Goal: Book appointment/travel/reservation

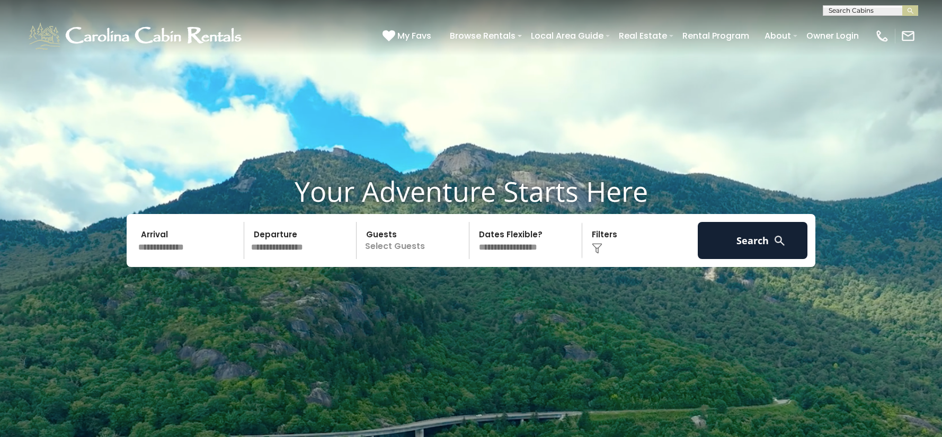
scroll to position [1, 0]
drag, startPoint x: 861, startPoint y: 9, endPoint x: 721, endPoint y: 13, distance: 140.4
click at [861, 9] on input "text" at bounding box center [869, 12] width 93 height 11
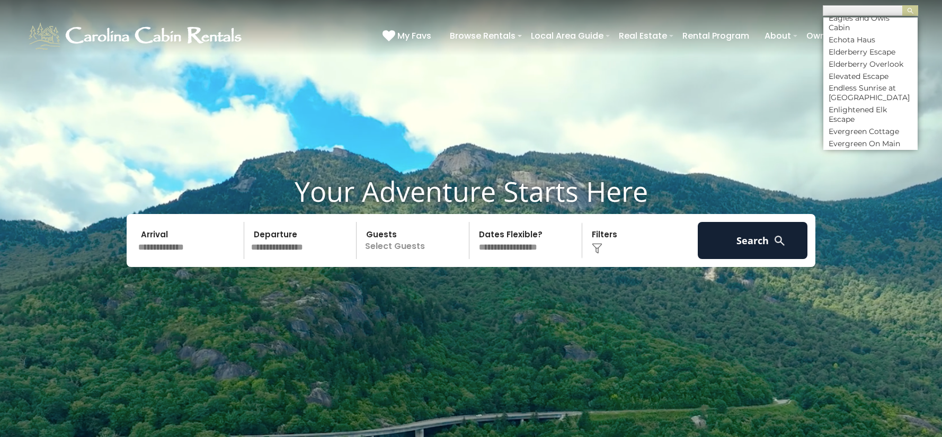
scroll to position [1833, 0]
click at [881, 86] on li "Endless Sunrise at [GEOGRAPHIC_DATA]" at bounding box center [870, 95] width 94 height 19
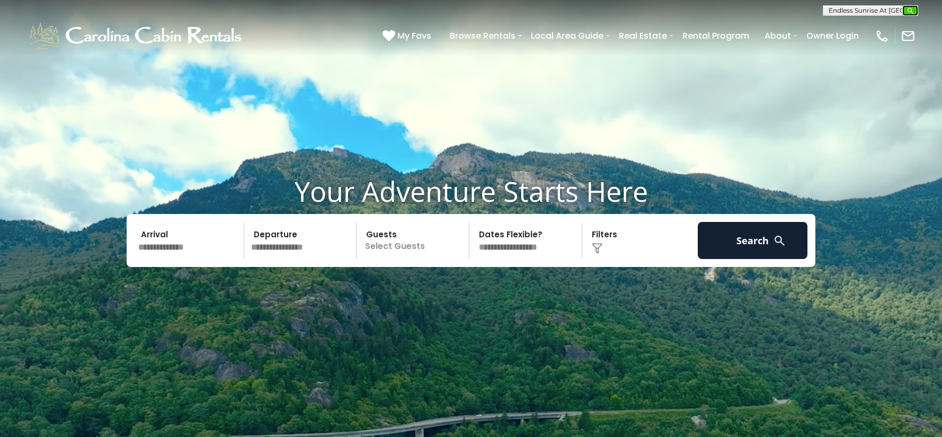
click at [912, 8] on img "submit" at bounding box center [910, 11] width 8 height 8
click at [906, 11] on img "submit" at bounding box center [910, 11] width 8 height 8
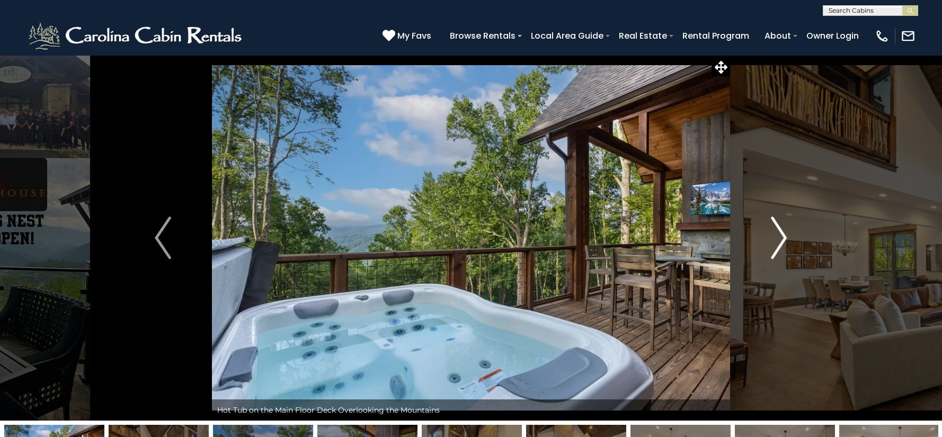
click at [781, 235] on img "Next" at bounding box center [779, 238] width 16 height 42
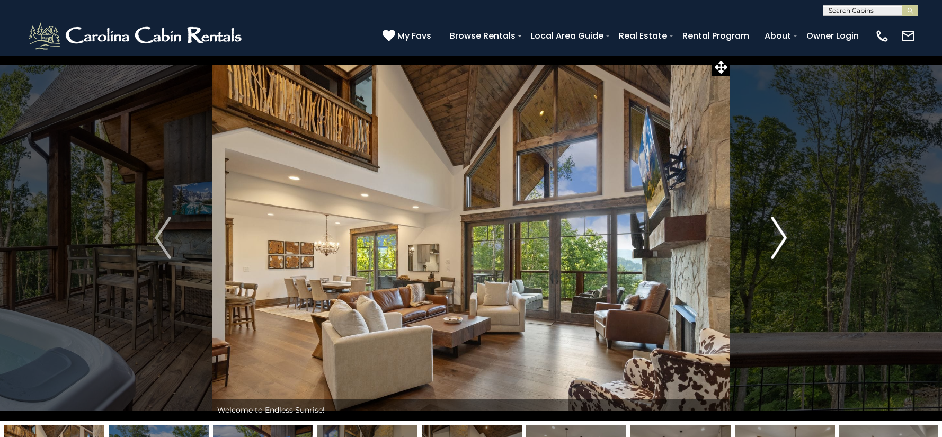
click at [781, 235] on img "Next" at bounding box center [779, 238] width 16 height 42
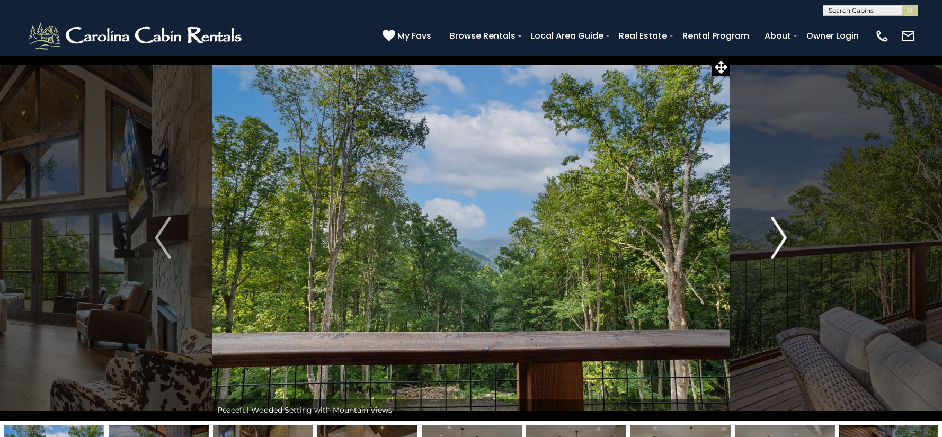
click at [781, 235] on img "Next" at bounding box center [779, 238] width 16 height 42
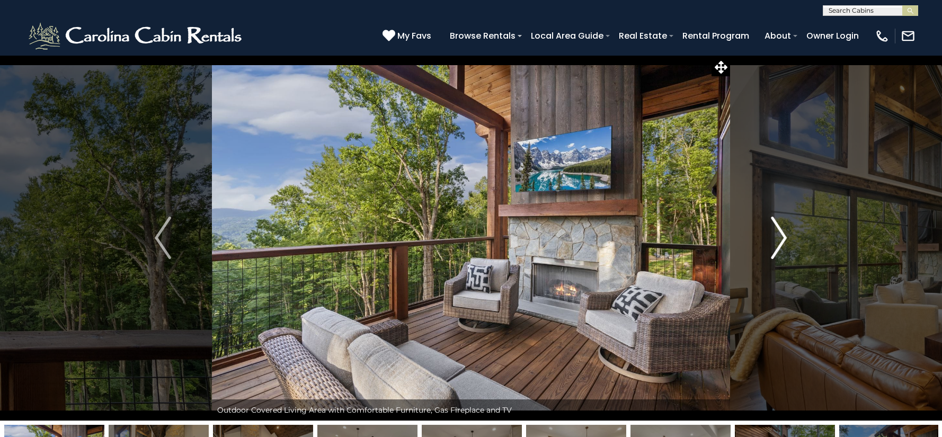
click at [781, 235] on img "Next" at bounding box center [779, 238] width 16 height 42
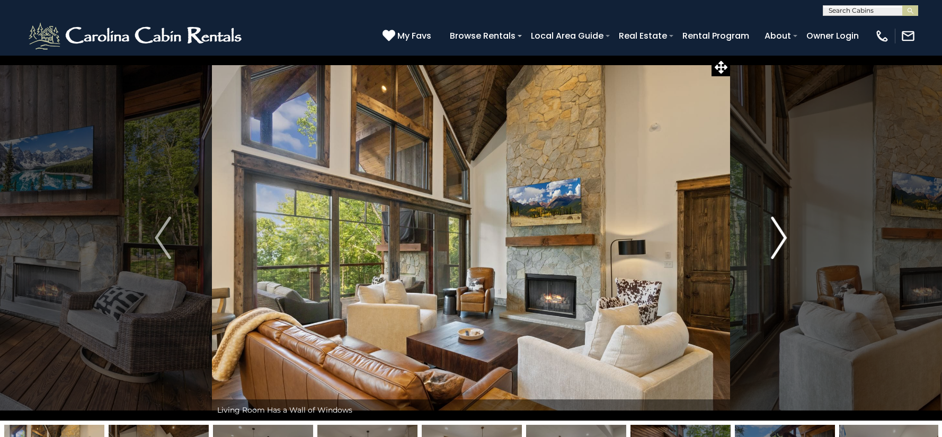
click at [781, 235] on img "Next" at bounding box center [779, 238] width 16 height 42
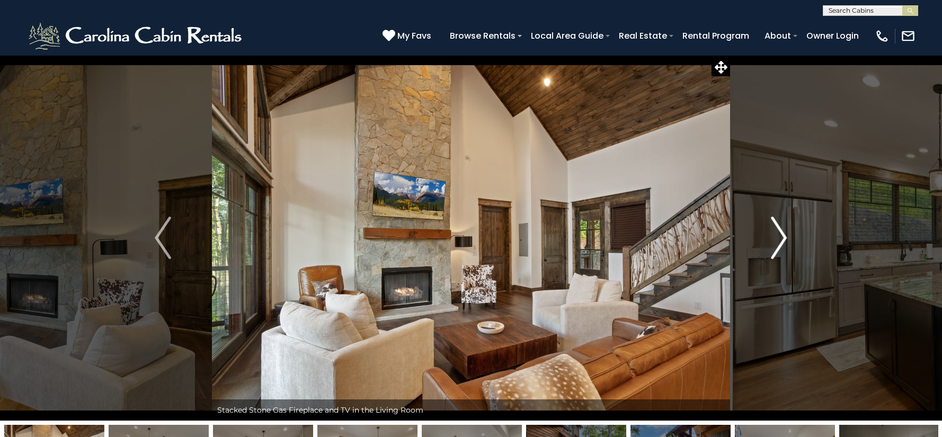
click at [781, 235] on img "Next" at bounding box center [779, 238] width 16 height 42
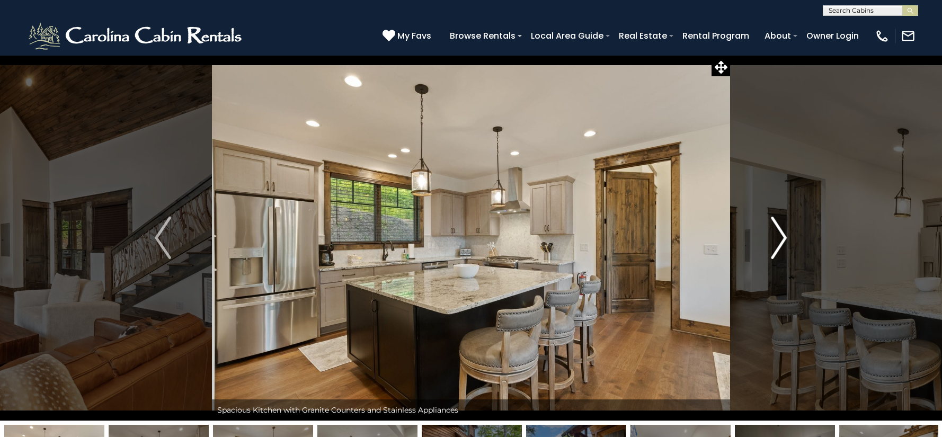
click at [781, 235] on img "Next" at bounding box center [779, 238] width 16 height 42
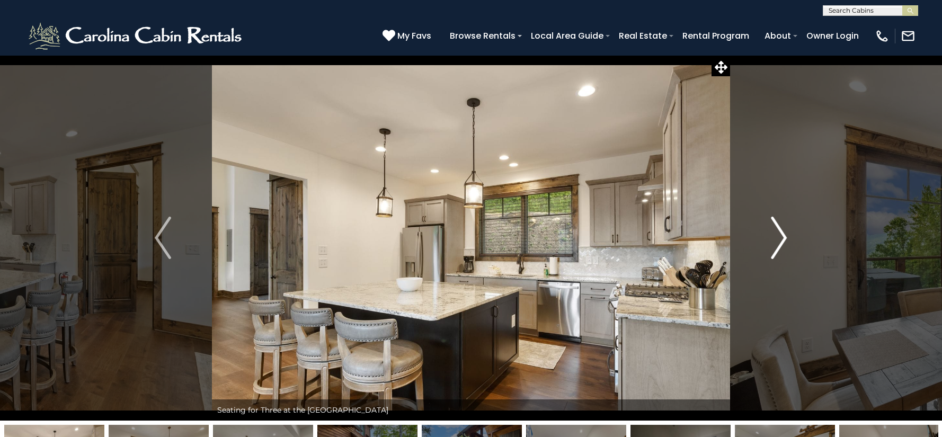
click at [781, 235] on img "Next" at bounding box center [779, 238] width 16 height 42
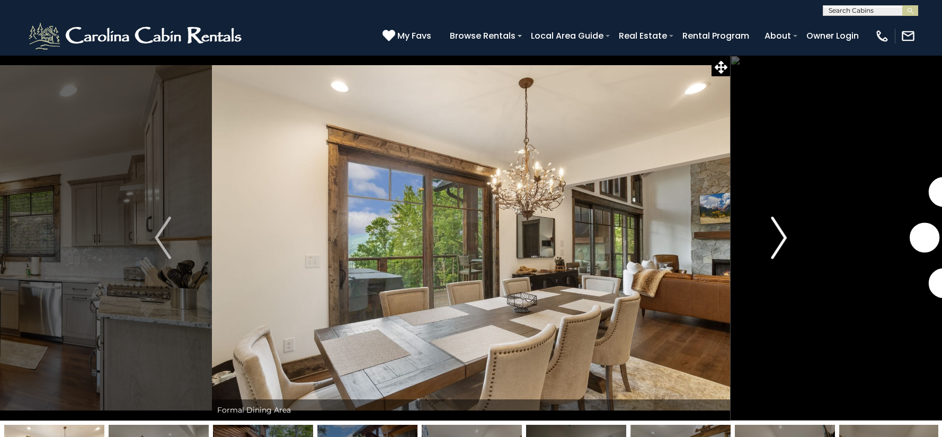
click at [781, 235] on img "Next" at bounding box center [779, 238] width 16 height 42
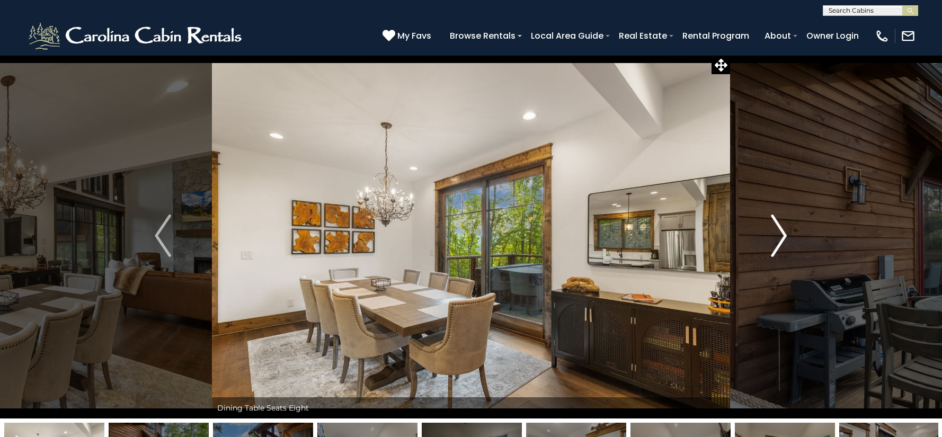
click at [781, 235] on img "Next" at bounding box center [779, 236] width 16 height 42
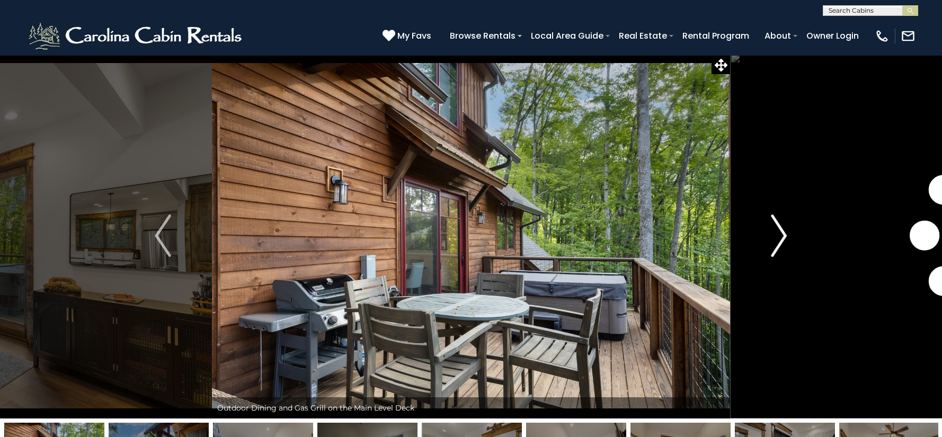
scroll to position [5, 0]
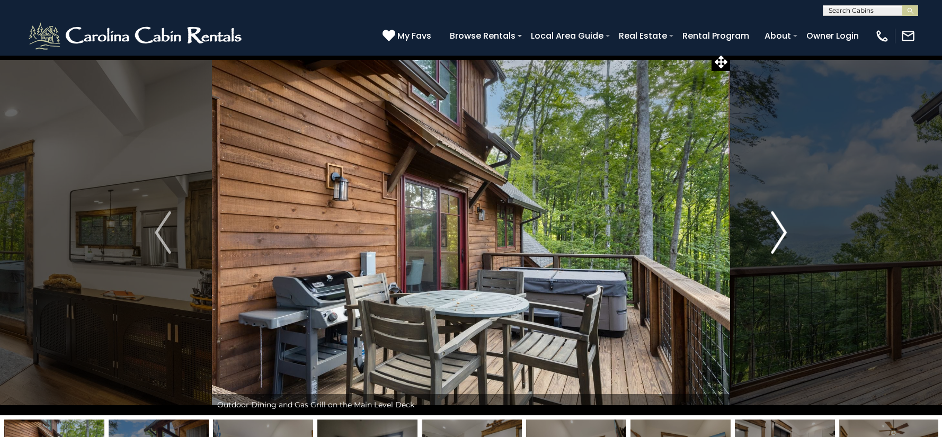
click at [781, 235] on img "Next" at bounding box center [779, 232] width 16 height 42
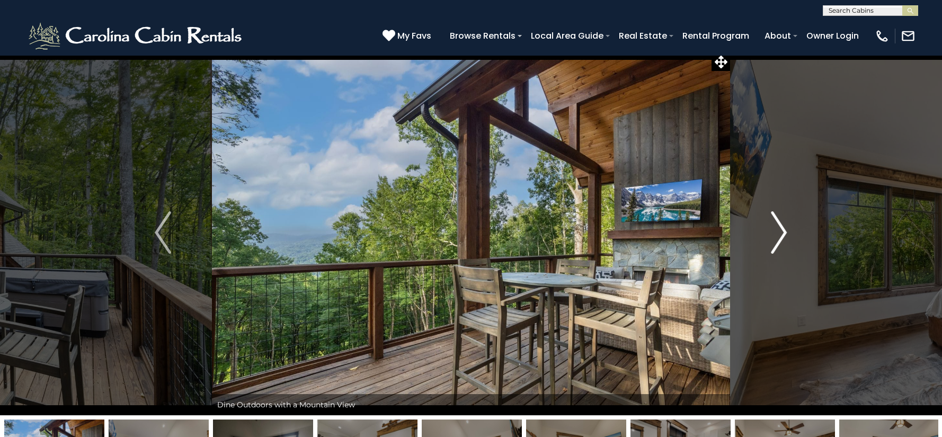
click at [781, 235] on img "Next" at bounding box center [779, 232] width 16 height 42
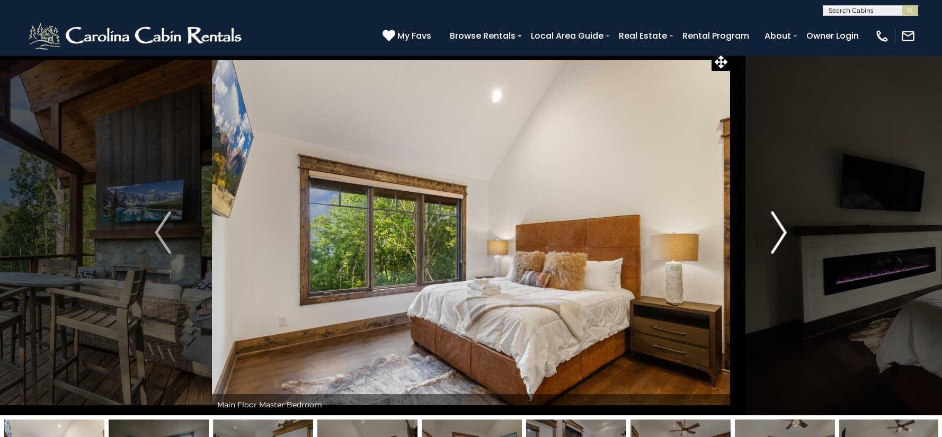
click at [781, 235] on img "Next" at bounding box center [779, 232] width 16 height 42
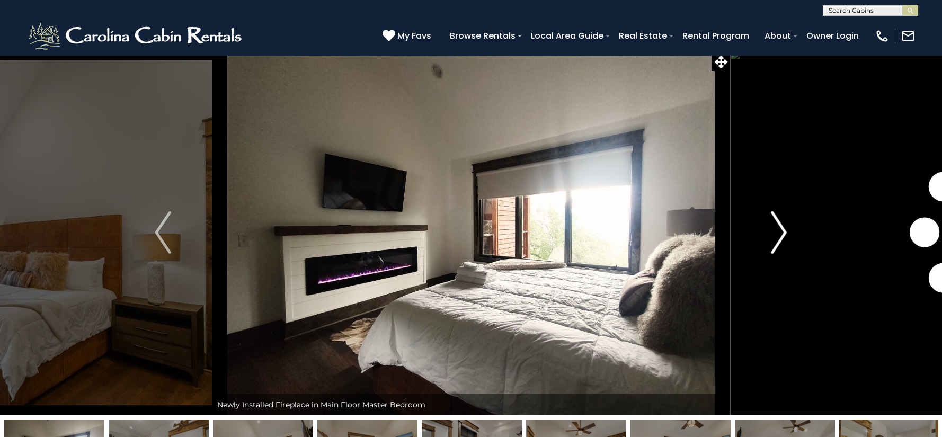
click at [781, 235] on img "Next" at bounding box center [779, 232] width 16 height 42
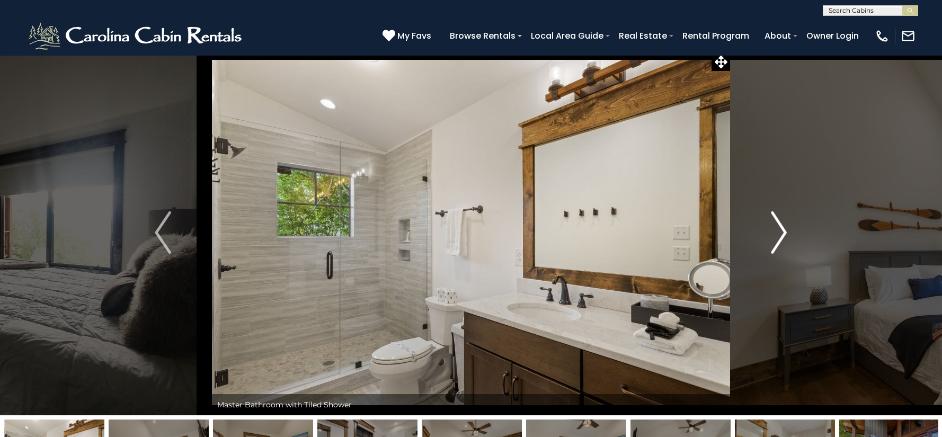
click at [781, 235] on img "Next" at bounding box center [779, 232] width 16 height 42
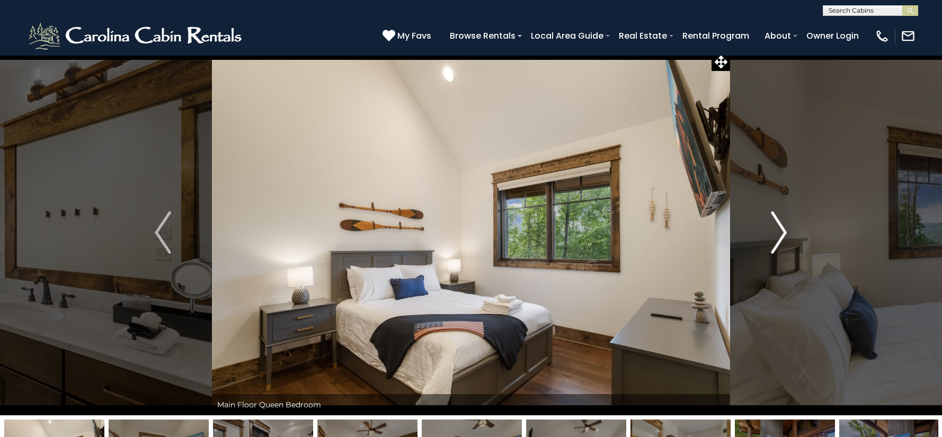
click at [781, 235] on img "Next" at bounding box center [779, 232] width 16 height 42
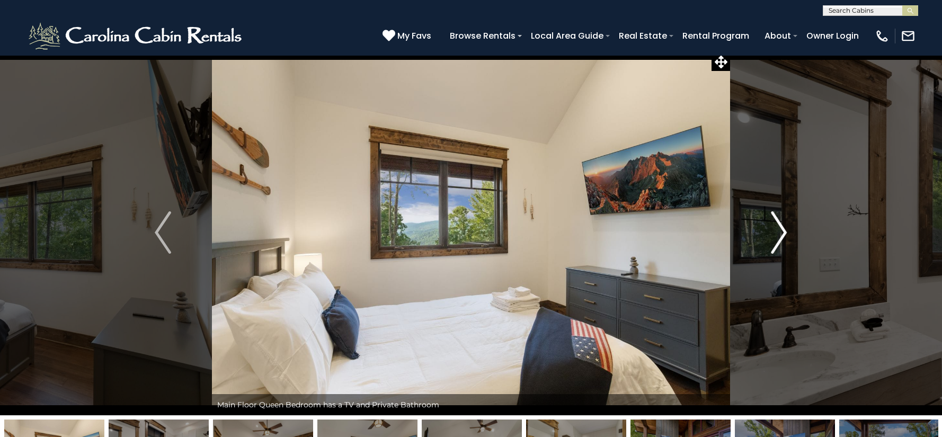
click at [781, 235] on img "Next" at bounding box center [779, 232] width 16 height 42
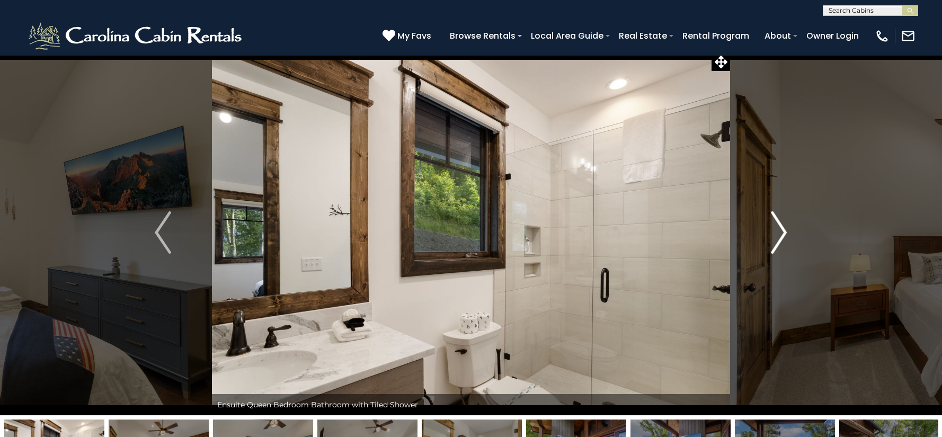
click at [781, 235] on img "Next" at bounding box center [779, 232] width 16 height 42
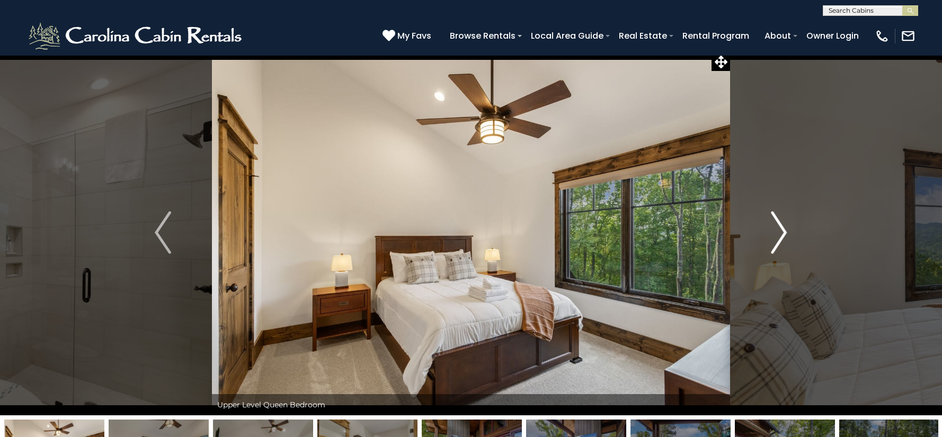
click at [781, 235] on img "Next" at bounding box center [779, 232] width 16 height 42
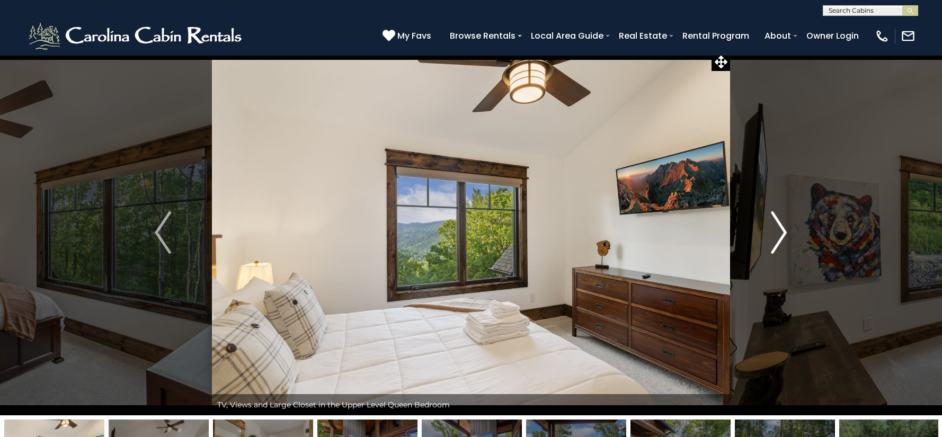
click at [781, 235] on img "Next" at bounding box center [779, 232] width 16 height 42
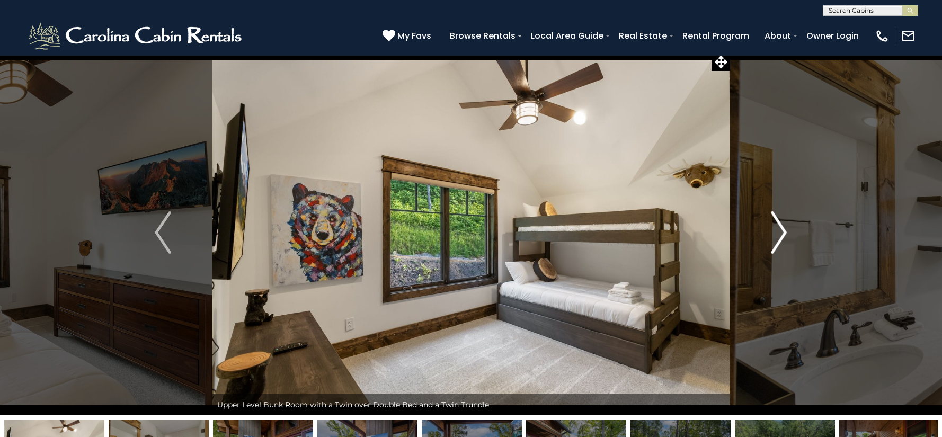
click at [781, 235] on img "Next" at bounding box center [779, 232] width 16 height 42
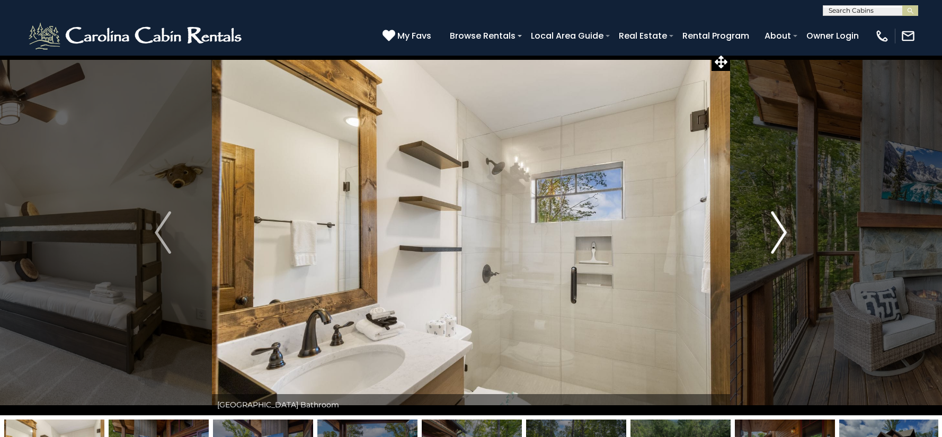
click at [781, 235] on img "Next" at bounding box center [779, 232] width 16 height 42
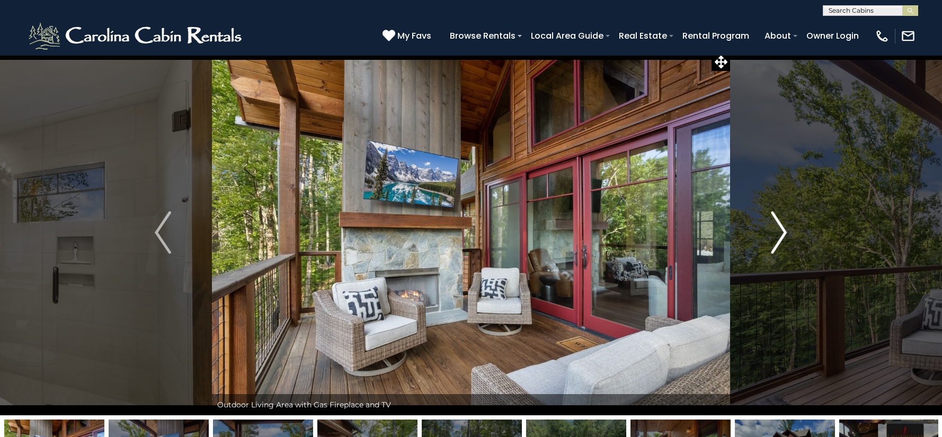
click at [781, 235] on img "Next" at bounding box center [779, 232] width 16 height 42
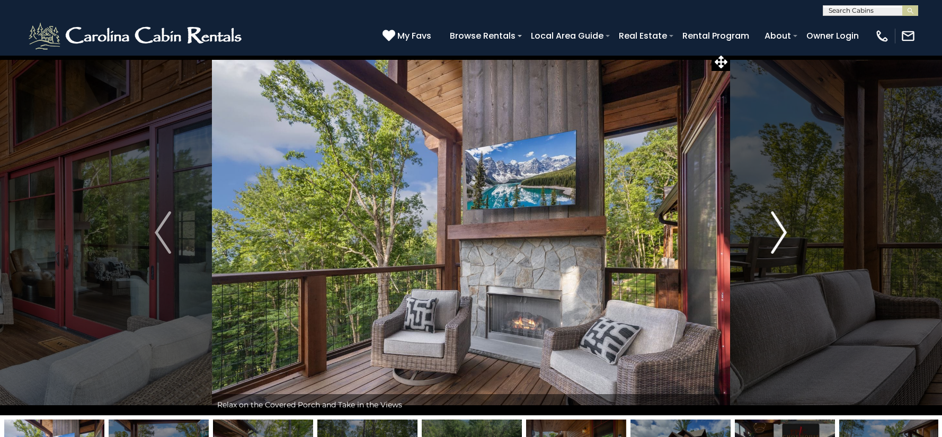
click at [781, 238] on img "Next" at bounding box center [779, 232] width 16 height 42
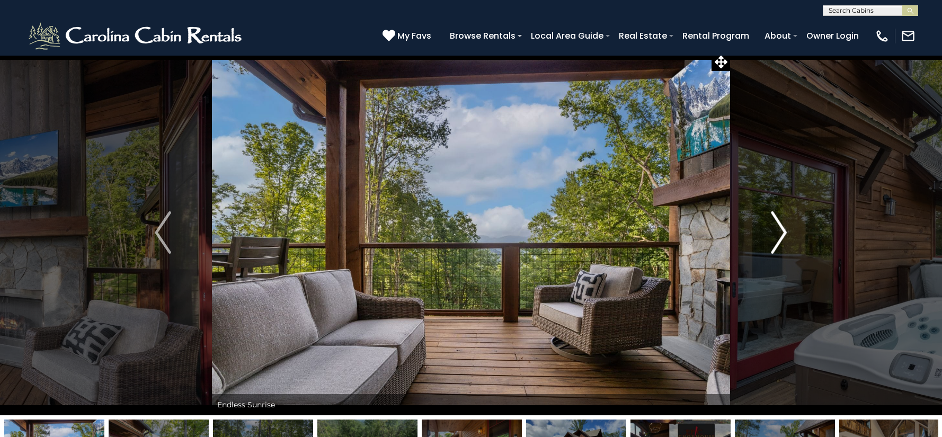
click at [781, 238] on img "Next" at bounding box center [779, 232] width 16 height 42
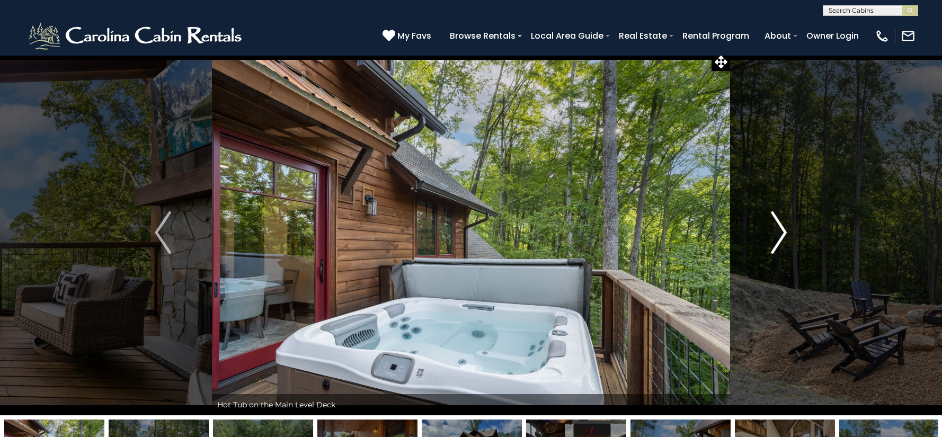
click at [781, 238] on img "Next" at bounding box center [779, 232] width 16 height 42
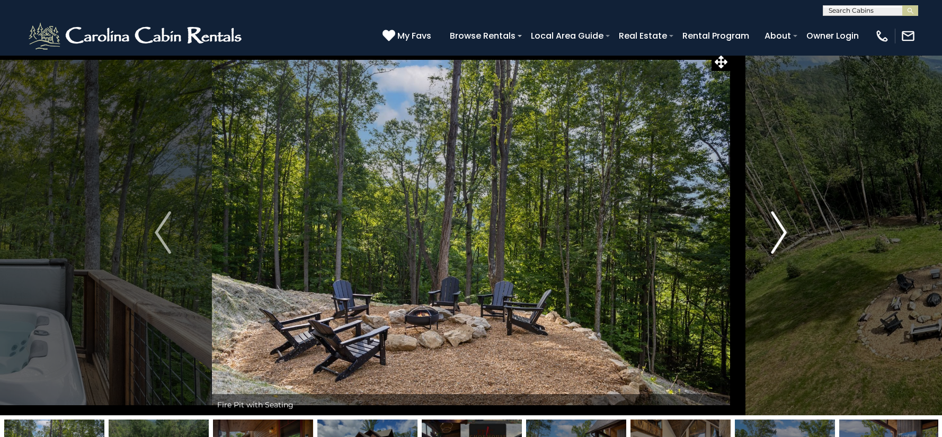
click at [781, 238] on img "Next" at bounding box center [779, 232] width 16 height 42
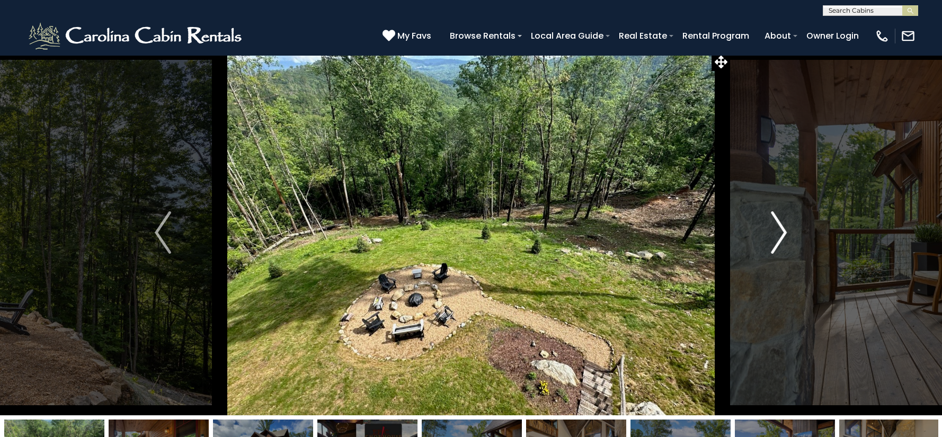
click at [781, 238] on img "Next" at bounding box center [779, 232] width 16 height 42
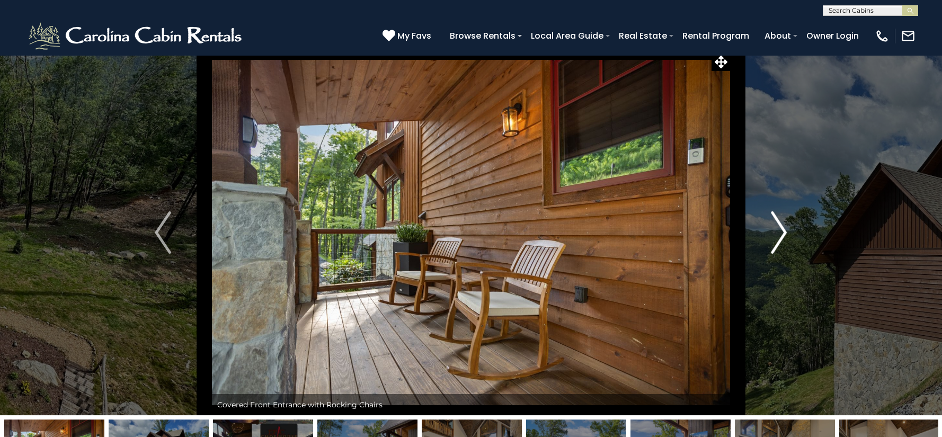
click at [781, 238] on img "Next" at bounding box center [779, 232] width 16 height 42
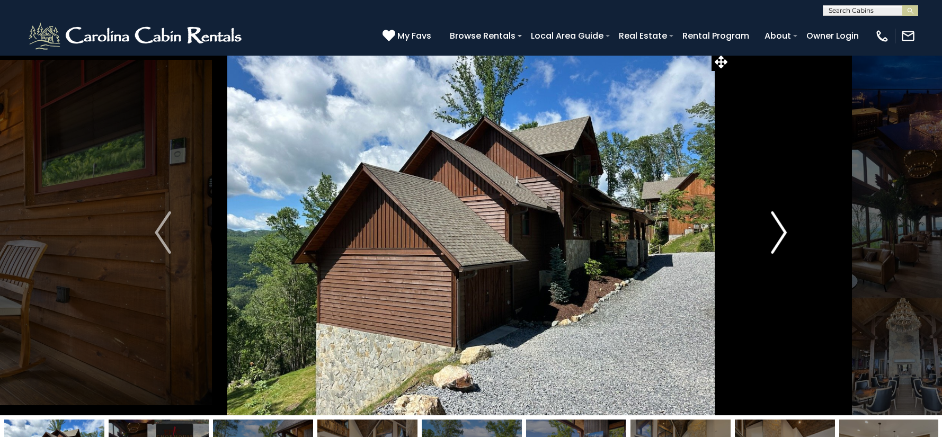
click at [781, 238] on img "Next" at bounding box center [779, 232] width 16 height 42
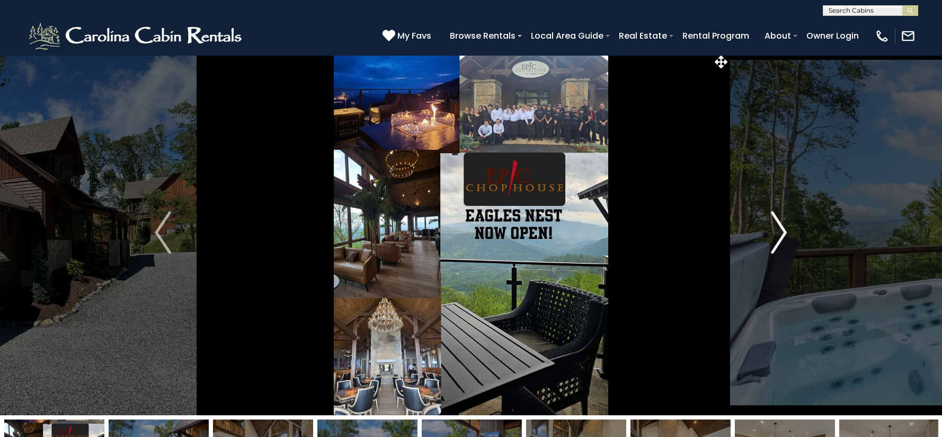
click at [781, 238] on img "Next" at bounding box center [779, 232] width 16 height 42
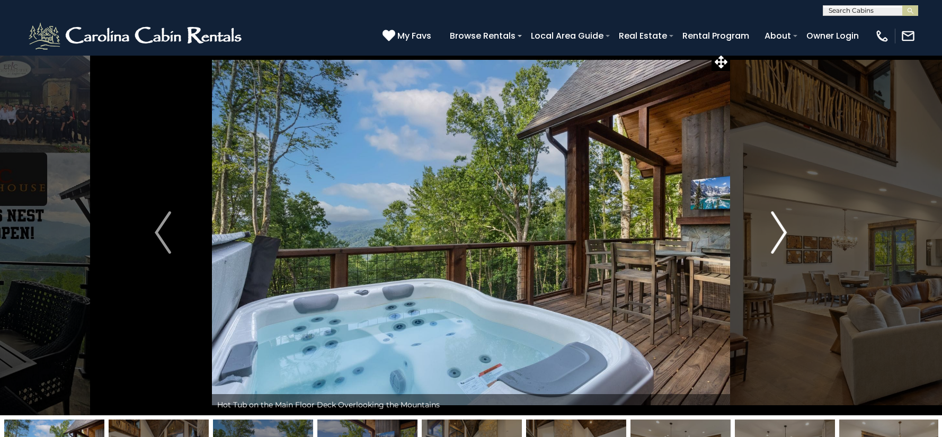
click at [781, 238] on img "Next" at bounding box center [779, 232] width 16 height 42
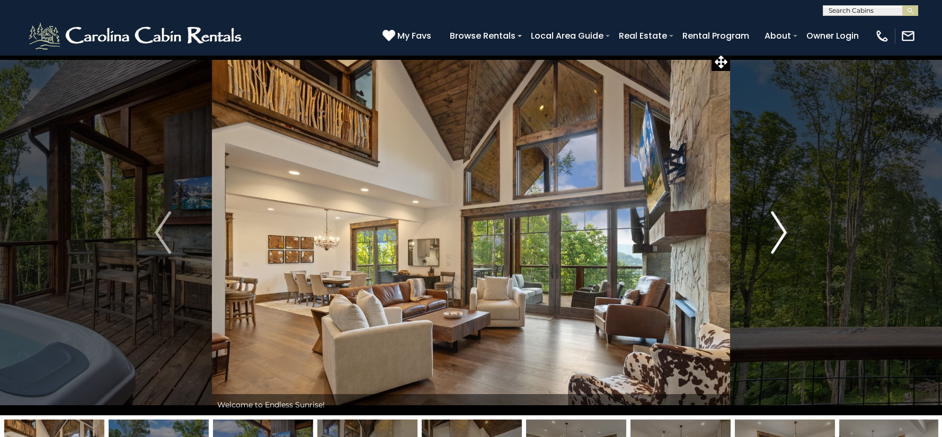
click at [781, 238] on img "Next" at bounding box center [779, 232] width 16 height 42
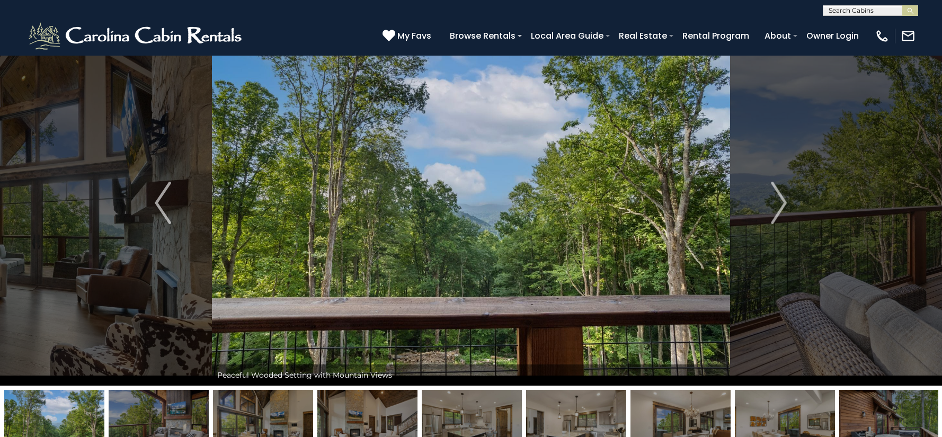
scroll to position [0, 0]
